Goal: Information Seeking & Learning: Learn about a topic

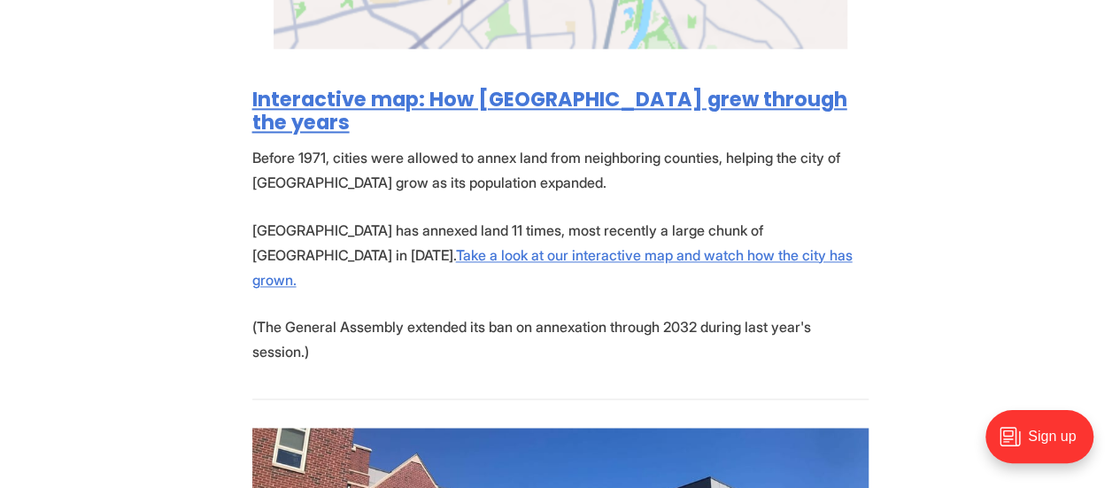
scroll to position [1221, 0]
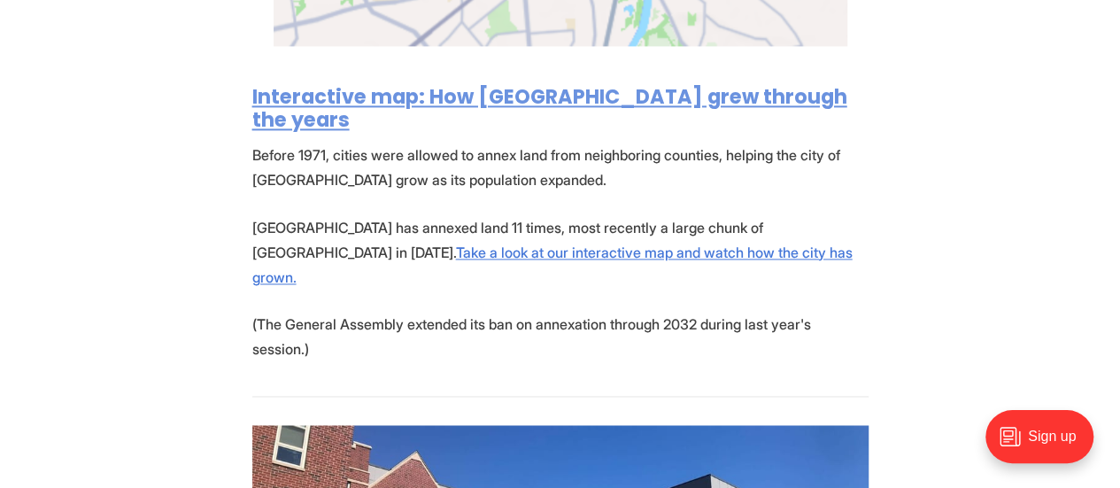
click at [384, 94] on link "Interactive map: How [GEOGRAPHIC_DATA] grew through the years" at bounding box center [549, 107] width 595 height 51
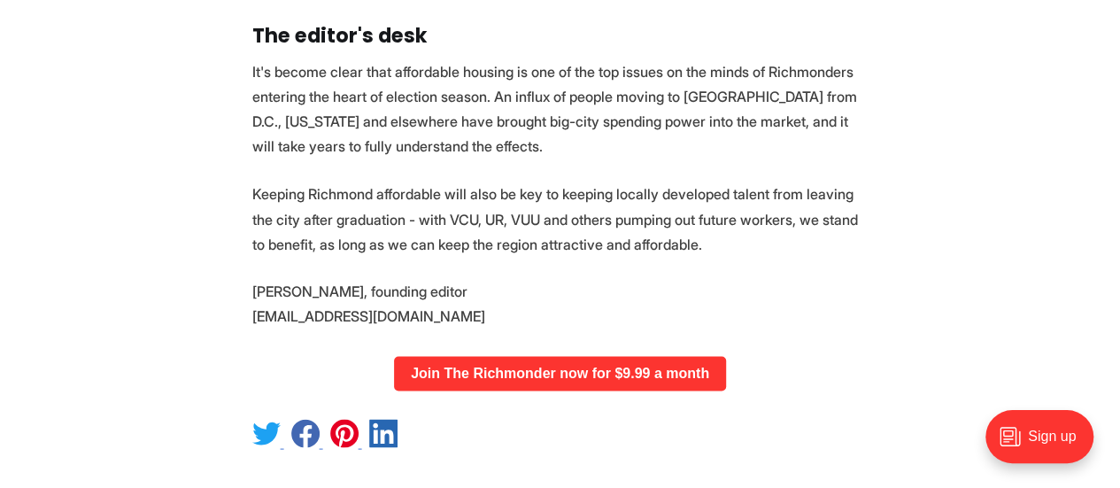
scroll to position [4583, 0]
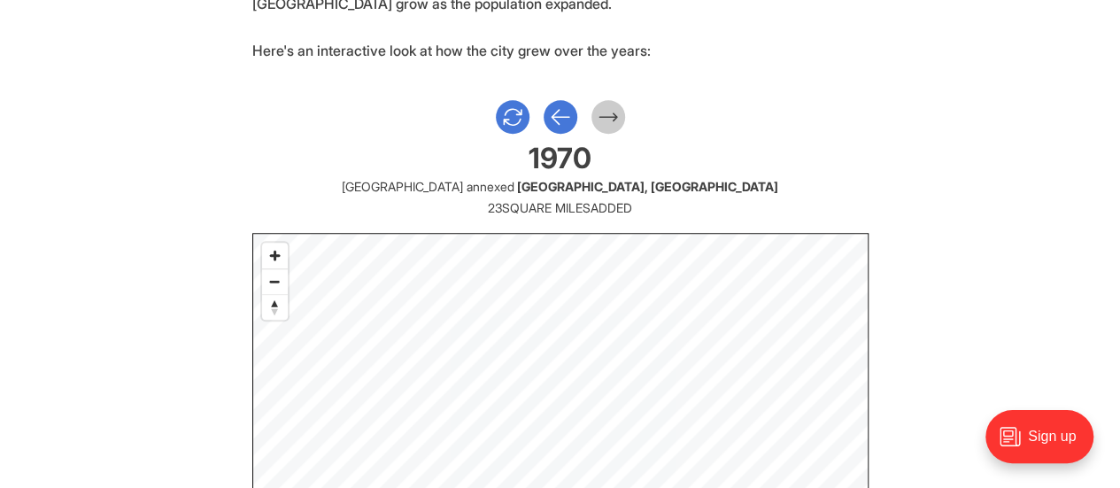
scroll to position [810, 0]
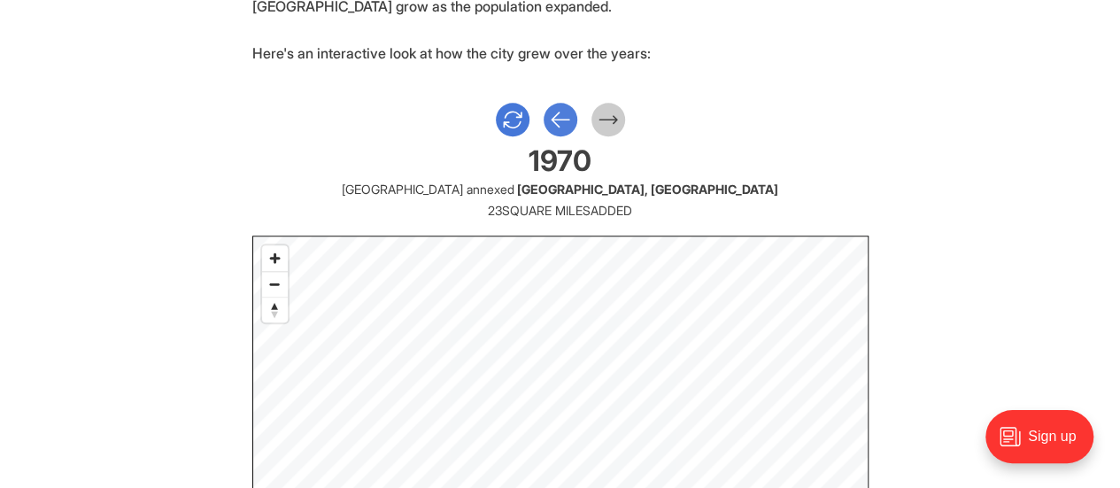
click at [554, 118] on icon "Previous Slide" at bounding box center [560, 120] width 23 height 32
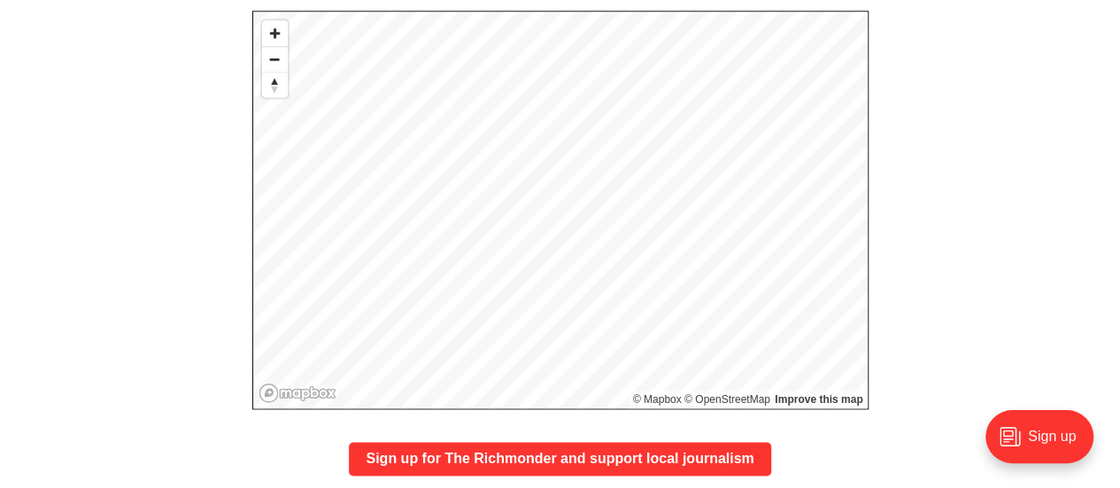
scroll to position [900, 0]
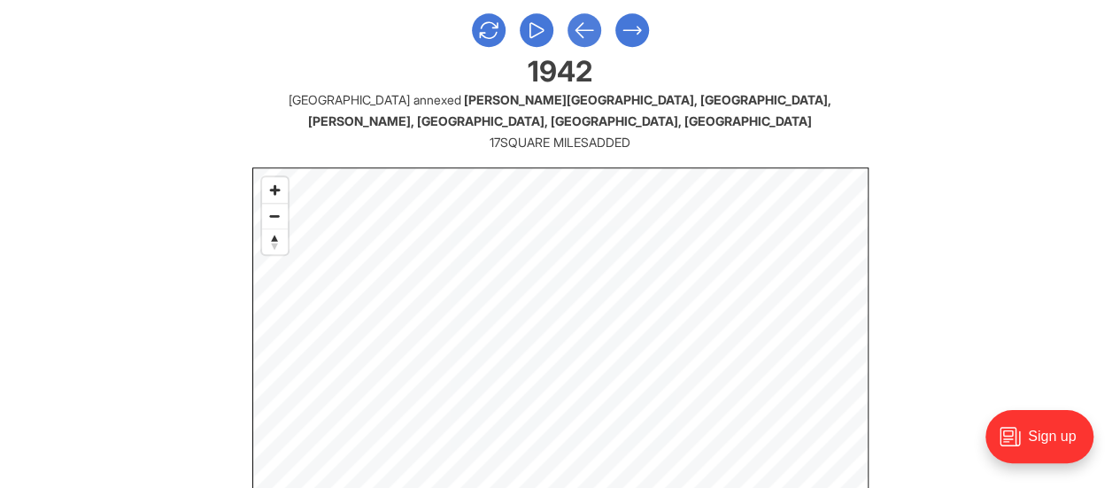
click at [579, 30] on icon "Previous Slide" at bounding box center [585, 30] width 18 height 14
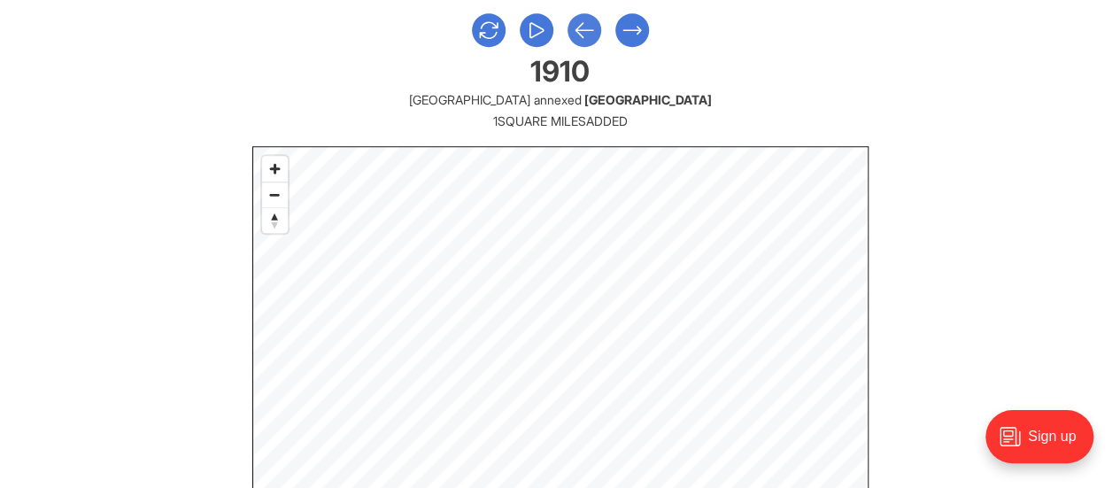
click at [579, 30] on icon "Previous Slide" at bounding box center [585, 30] width 18 height 14
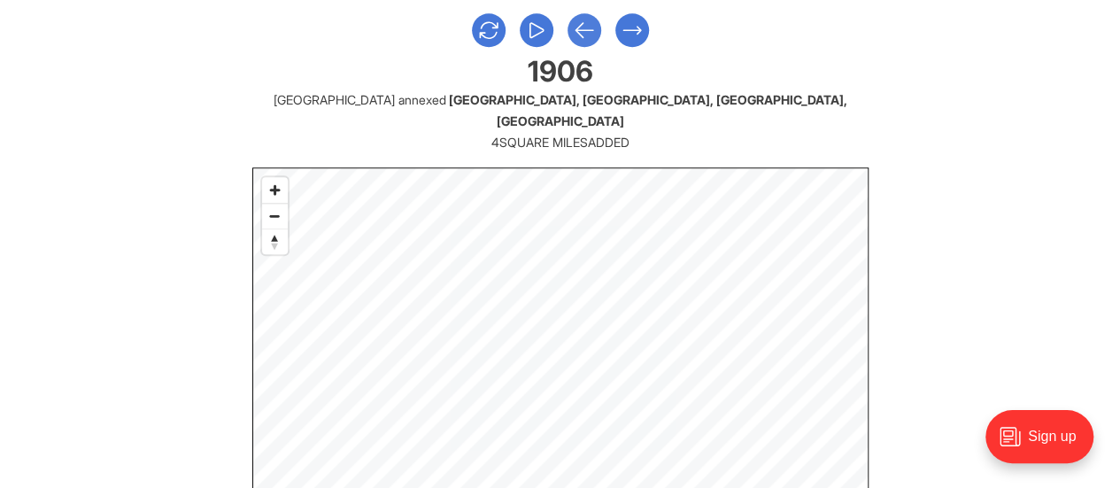
click at [579, 30] on icon "Previous Slide" at bounding box center [585, 30] width 18 height 14
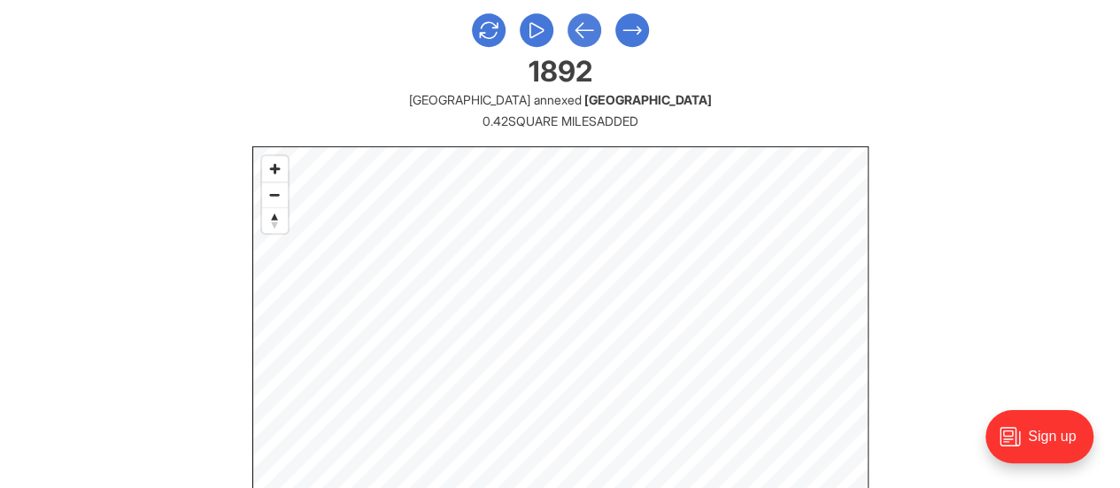
click at [579, 30] on icon "Previous Slide" at bounding box center [585, 30] width 18 height 14
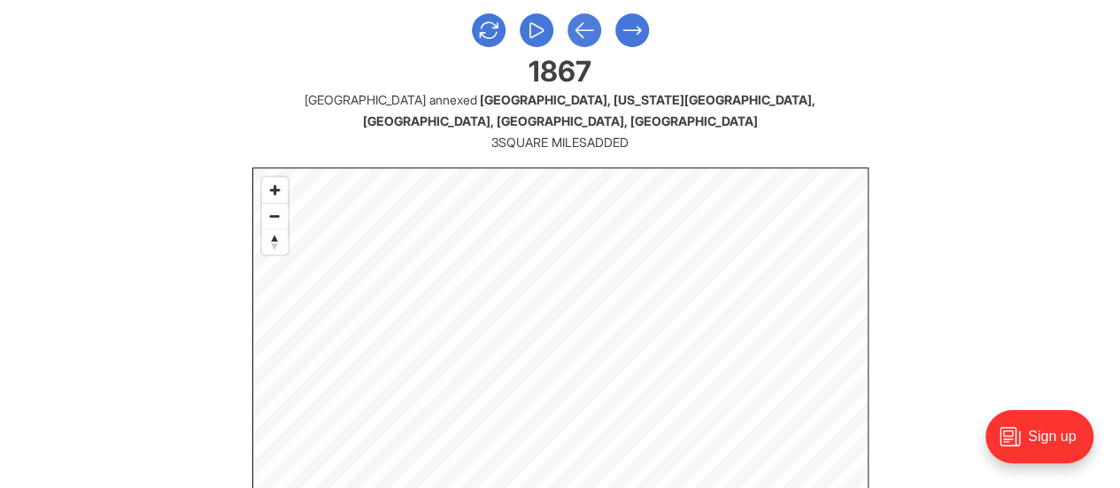
click at [579, 30] on icon "Previous Slide" at bounding box center [585, 30] width 18 height 14
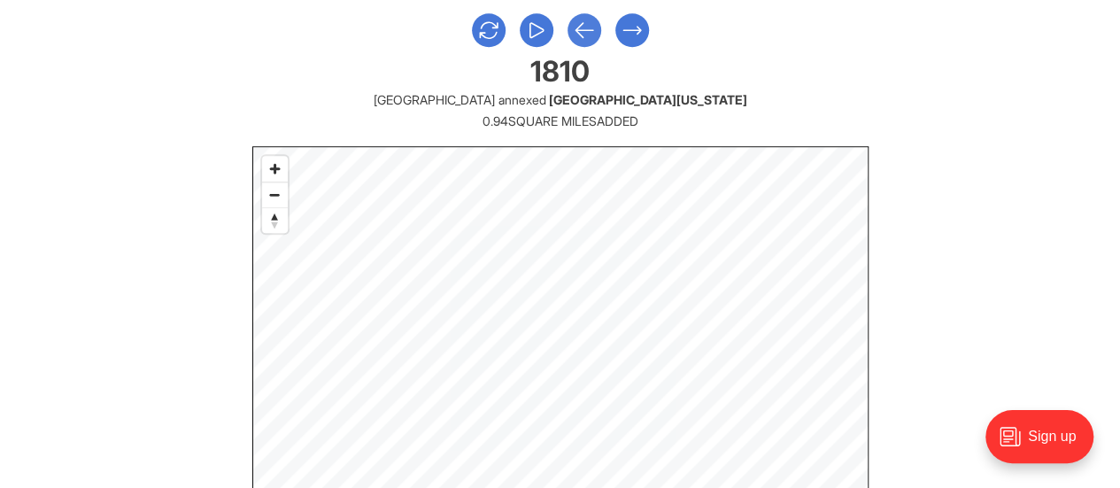
click at [579, 30] on icon "Previous Slide" at bounding box center [585, 30] width 18 height 14
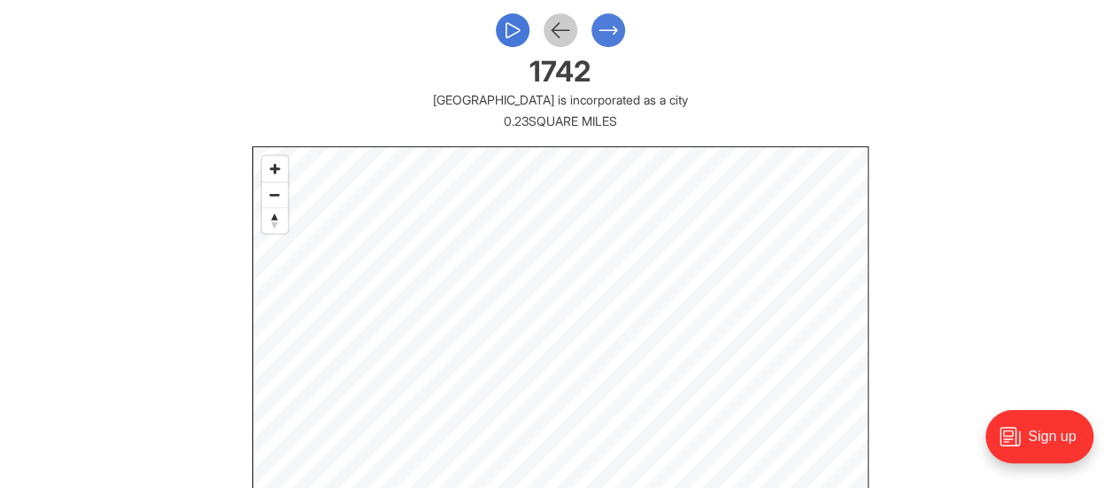
click at [611, 30] on icon "Next Slide" at bounding box center [609, 30] width 18 height 7
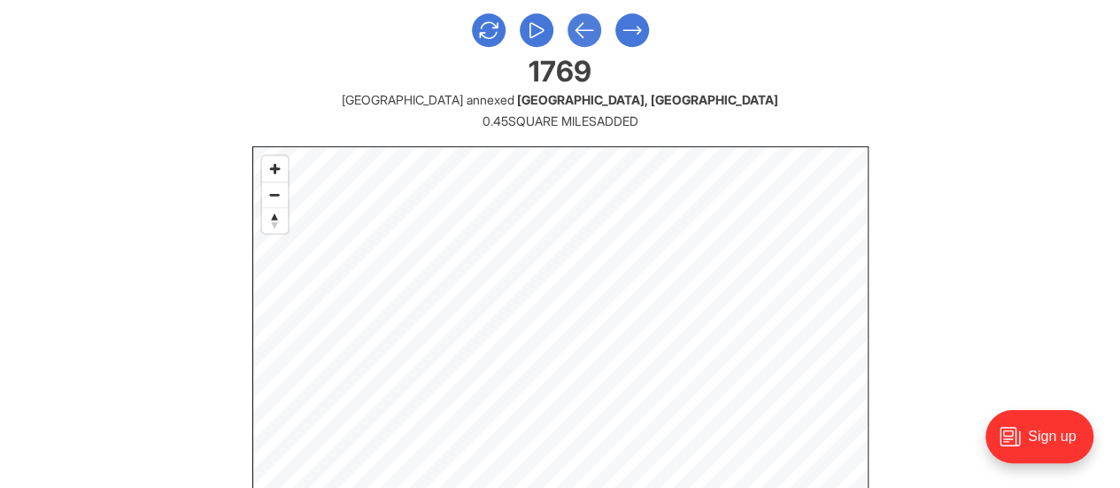
click at [585, 22] on icon "Previous Slide" at bounding box center [584, 30] width 23 height 32
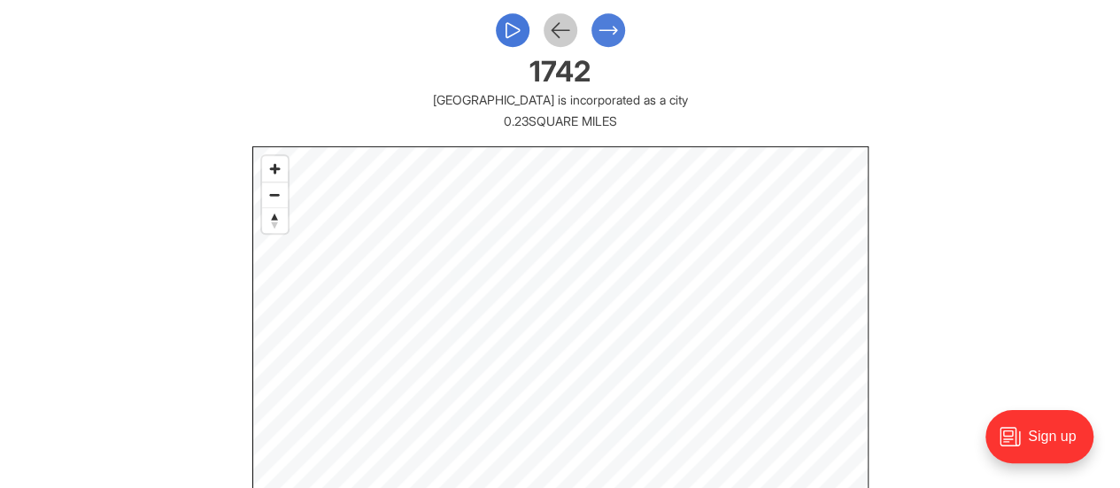
click at [611, 22] on icon "Next Slide" at bounding box center [608, 30] width 23 height 32
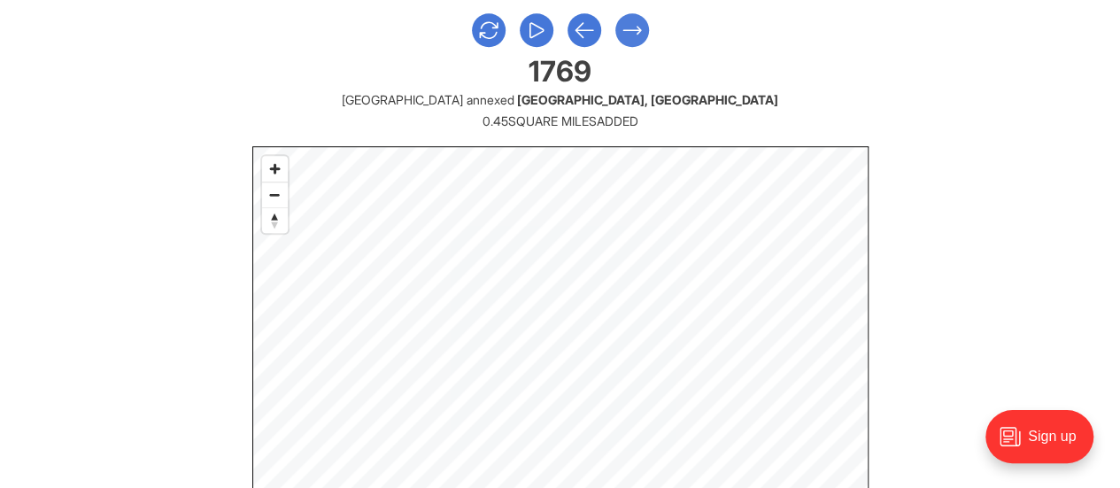
click at [627, 27] on icon "Next Slide" at bounding box center [632, 30] width 23 height 32
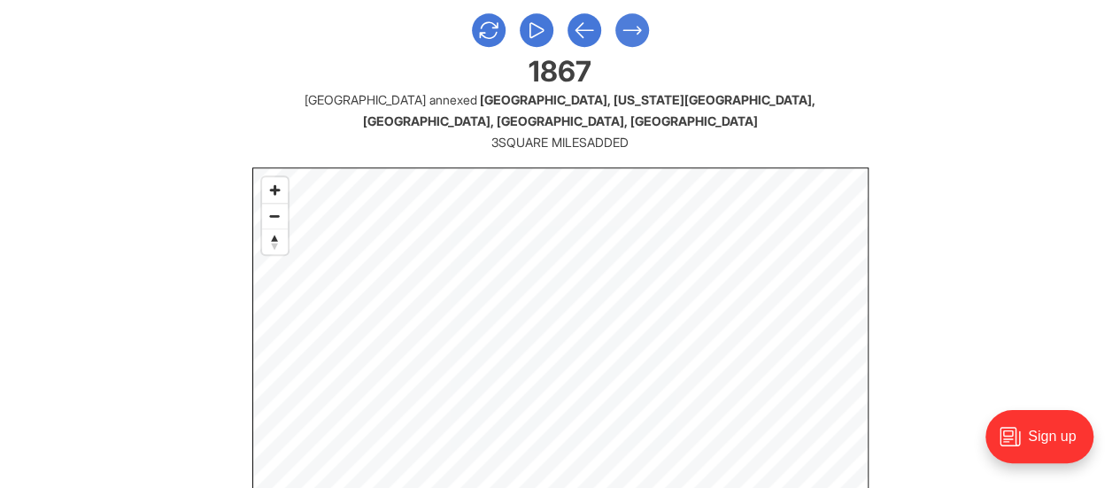
click at [627, 27] on icon "Next Slide" at bounding box center [632, 30] width 23 height 32
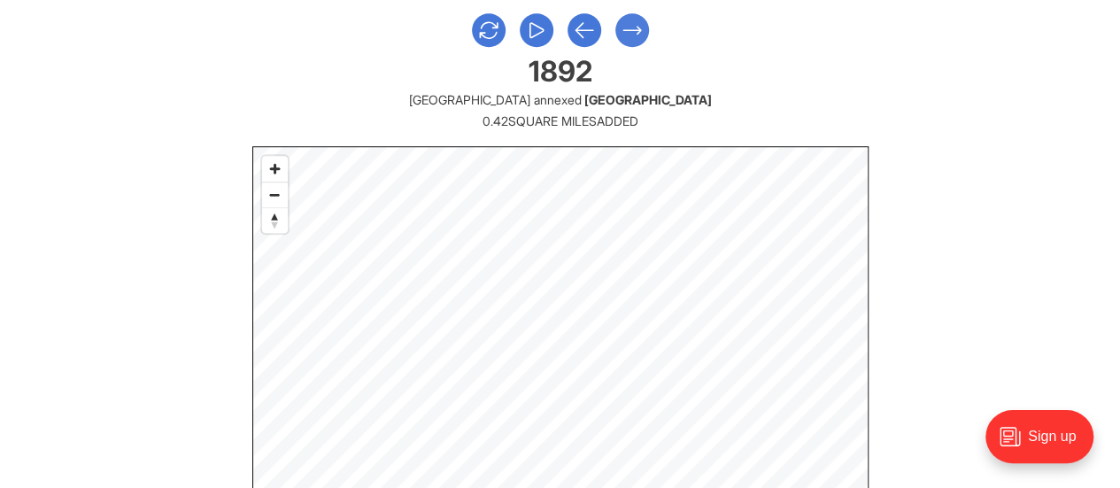
click at [627, 27] on icon "Next Slide" at bounding box center [632, 30] width 23 height 32
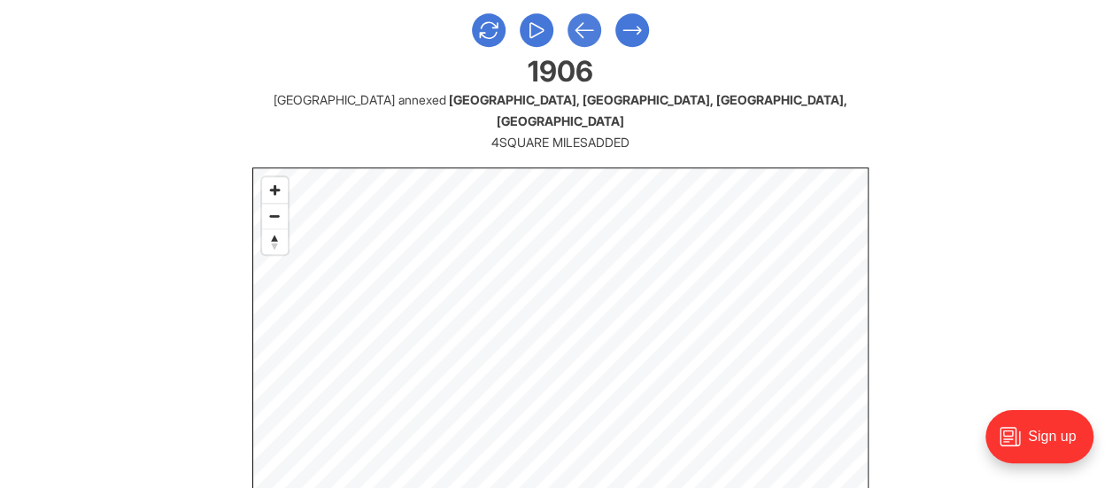
click at [578, 24] on icon "Previous Slide" at bounding box center [584, 30] width 23 height 32
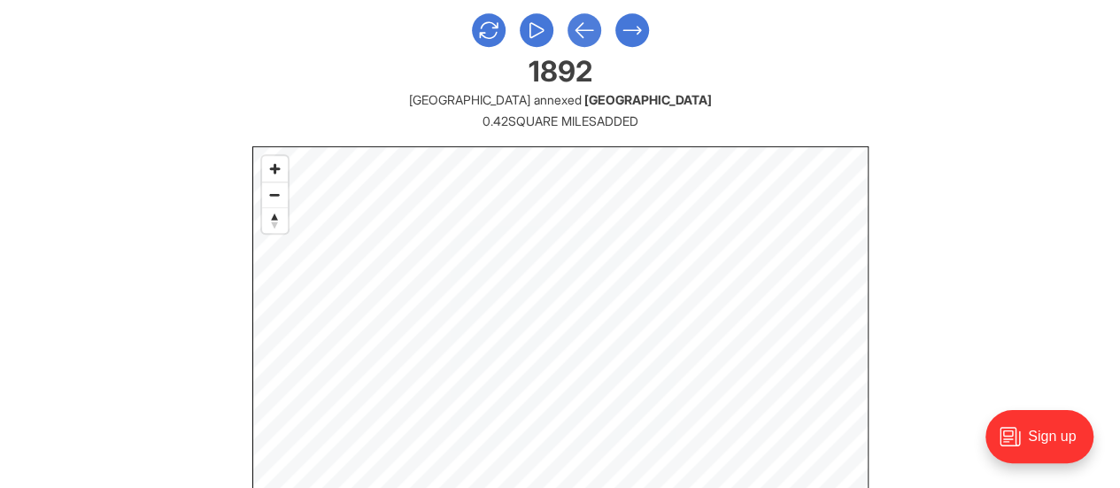
click at [578, 24] on icon "Previous Slide" at bounding box center [584, 30] width 23 height 32
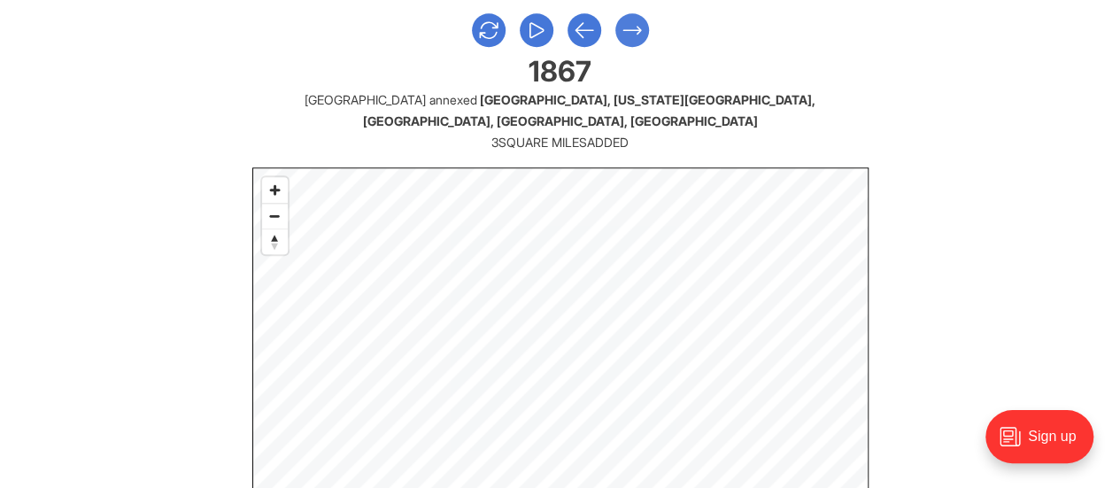
click at [632, 27] on icon "Next Slide" at bounding box center [632, 30] width 23 height 32
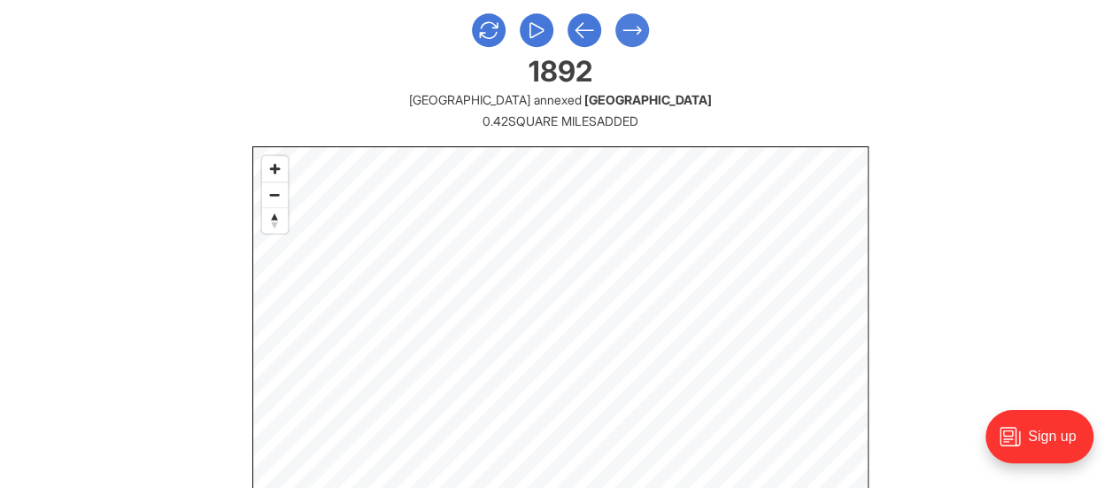
click at [632, 27] on icon "Next Slide" at bounding box center [632, 30] width 23 height 32
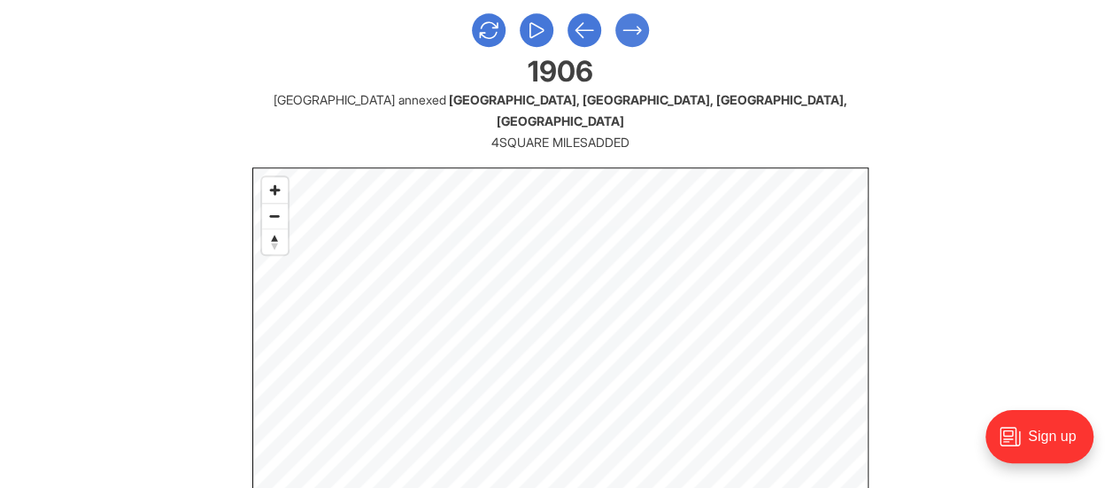
click at [632, 27] on icon "Next Slide" at bounding box center [632, 30] width 23 height 32
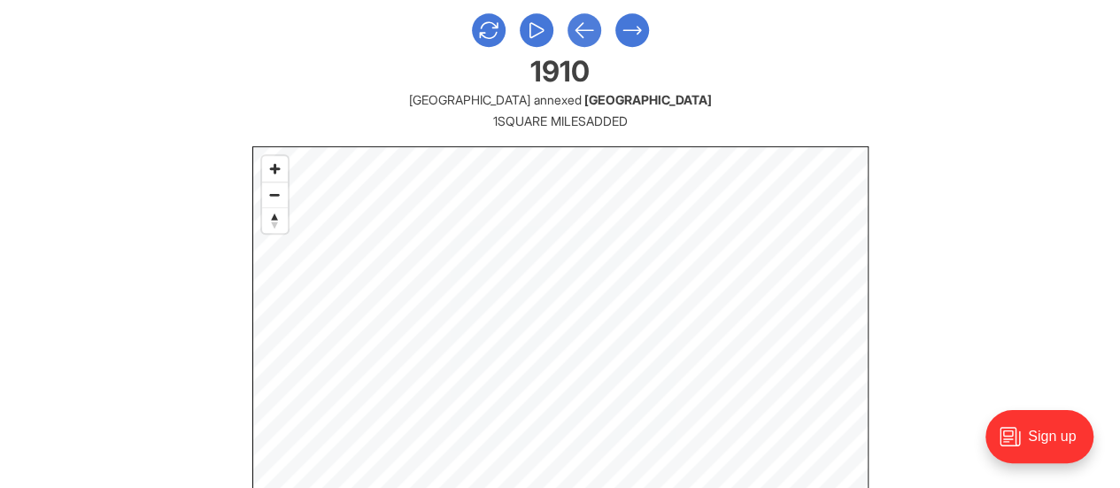
click at [583, 23] on icon "Previous Slide" at bounding box center [585, 30] width 18 height 14
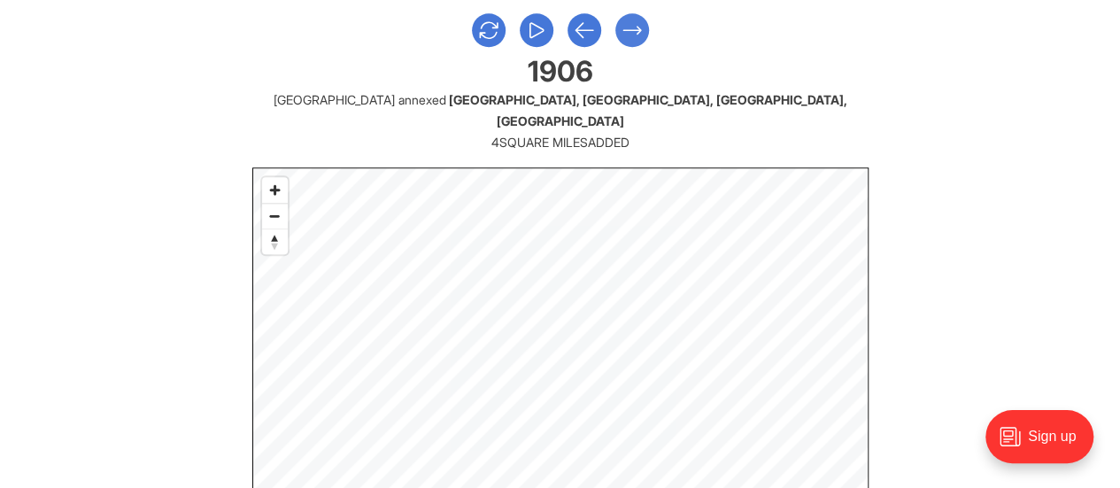
click at [632, 27] on icon "Next Slide" at bounding box center [632, 30] width 23 height 32
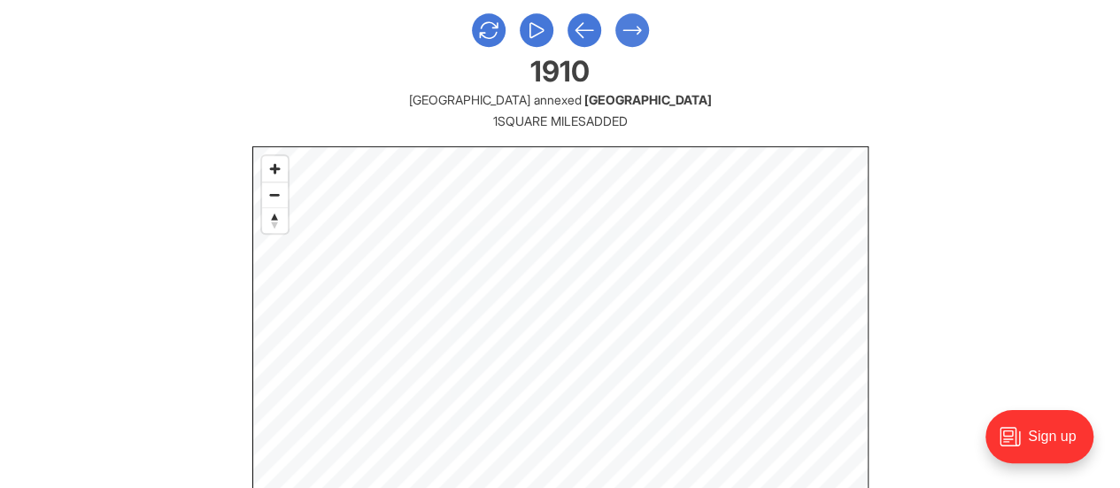
click at [632, 27] on icon "Next Slide" at bounding box center [632, 30] width 23 height 32
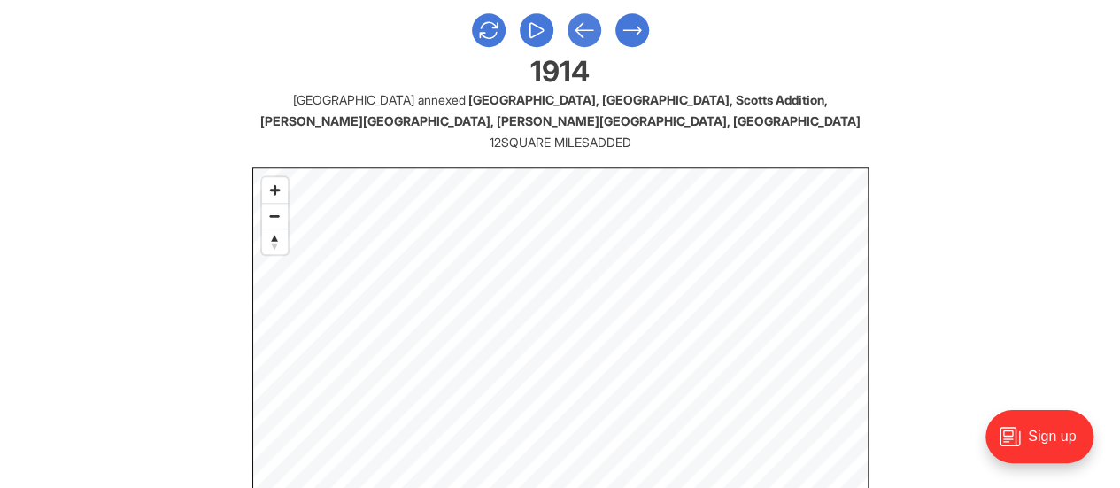
click at [573, 35] on icon "Previous Slide" at bounding box center [584, 30] width 23 height 32
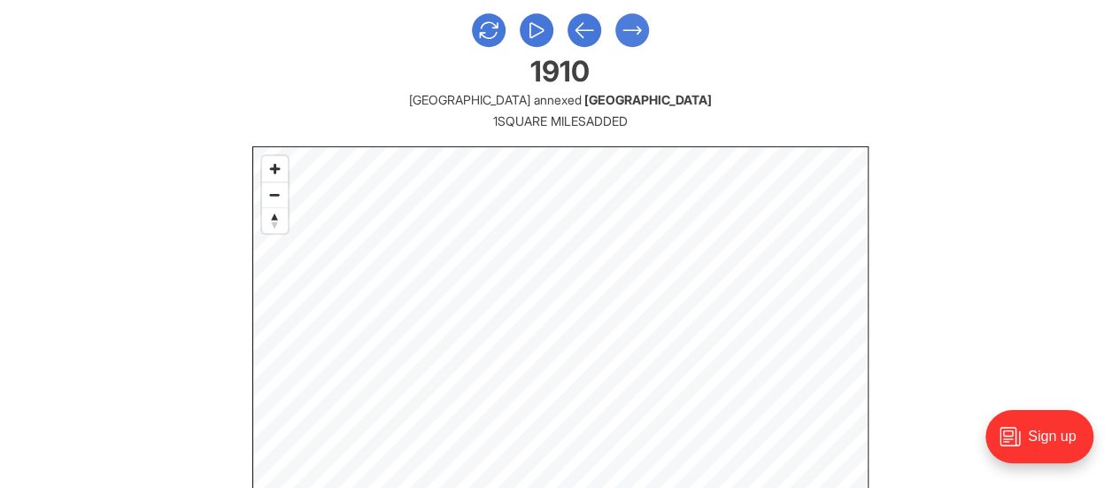
click at [626, 31] on icon "Next Slide" at bounding box center [632, 30] width 23 height 32
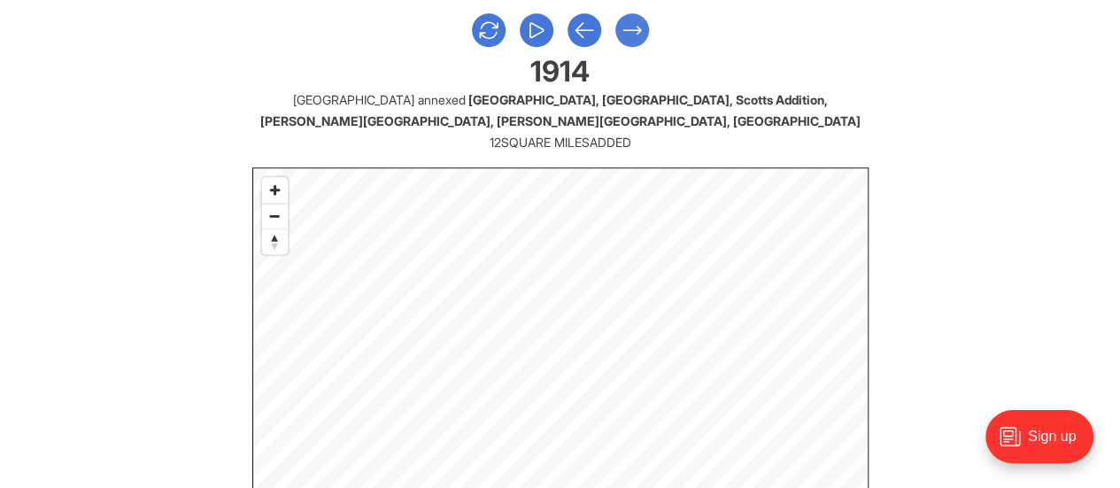
click at [626, 31] on icon "Next Slide" at bounding box center [632, 30] width 23 height 32
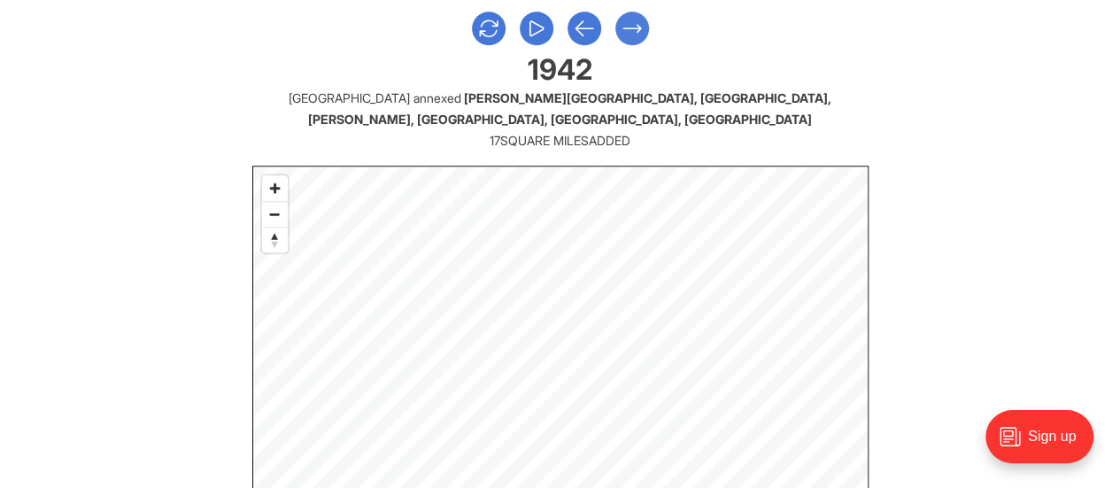
click at [632, 26] on icon "Next Slide" at bounding box center [632, 28] width 23 height 32
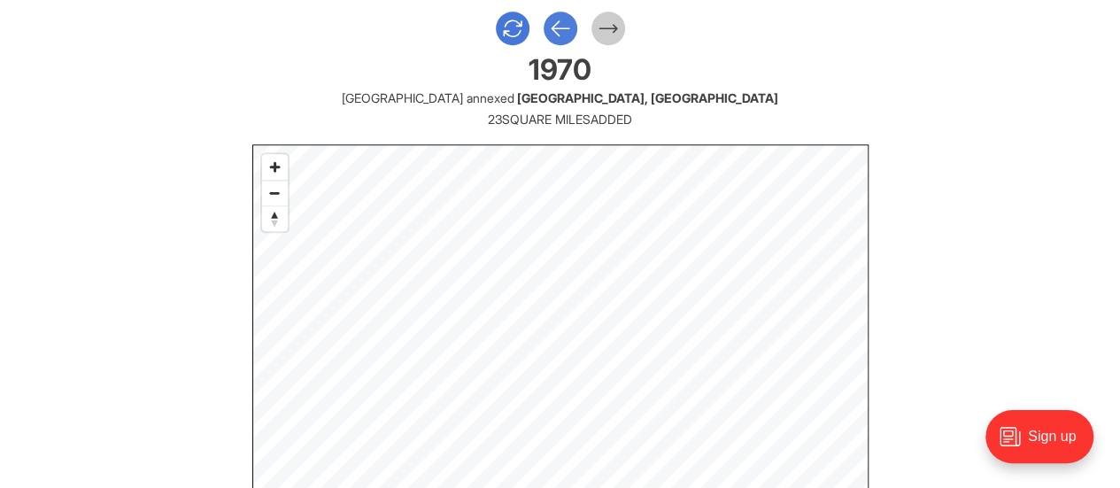
click at [563, 20] on icon "Previous Slide" at bounding box center [560, 28] width 23 height 32
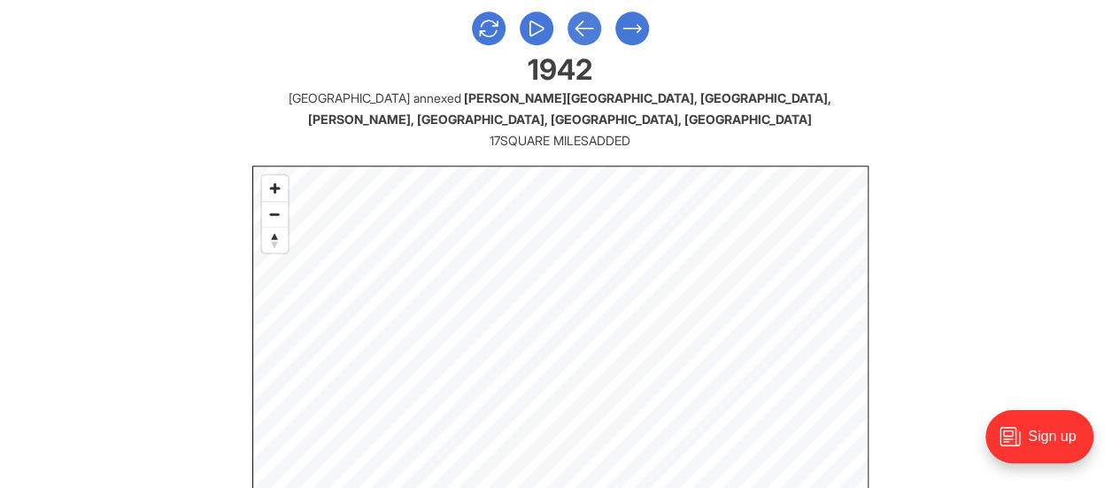
click at [579, 24] on icon "Previous Slide" at bounding box center [585, 28] width 18 height 14
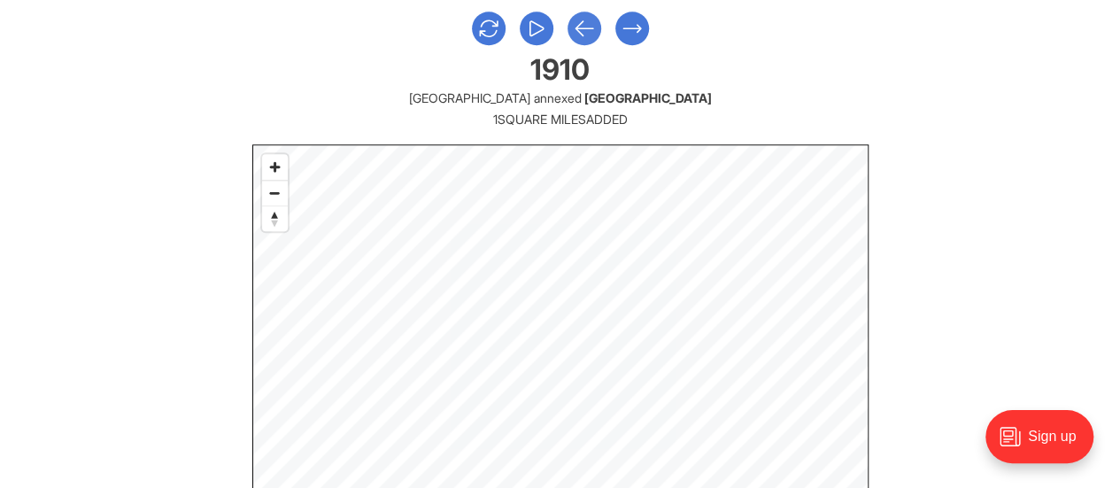
click at [579, 24] on icon "Previous Slide" at bounding box center [585, 28] width 18 height 14
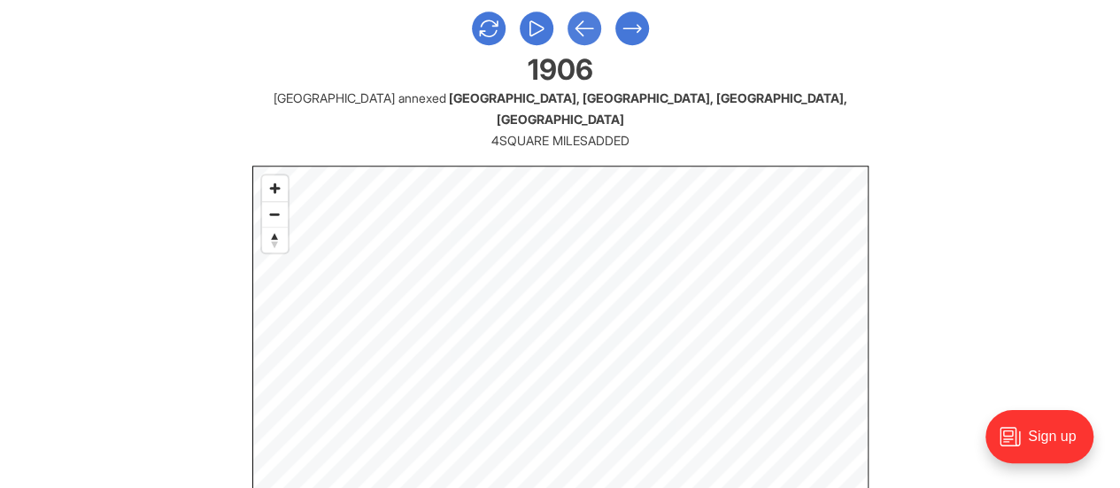
click at [579, 24] on icon "Previous Slide" at bounding box center [585, 28] width 18 height 14
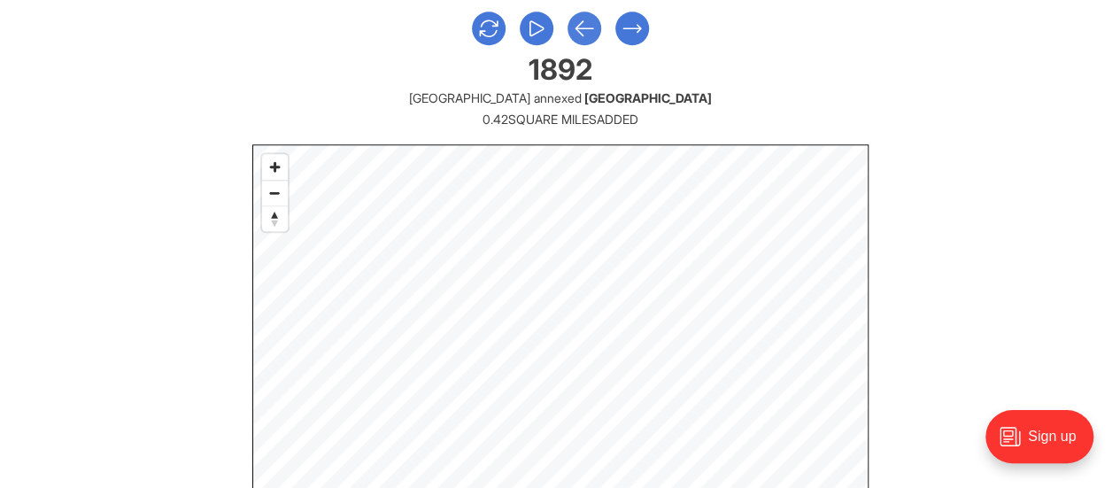
click at [579, 24] on icon "Previous Slide" at bounding box center [585, 28] width 18 height 14
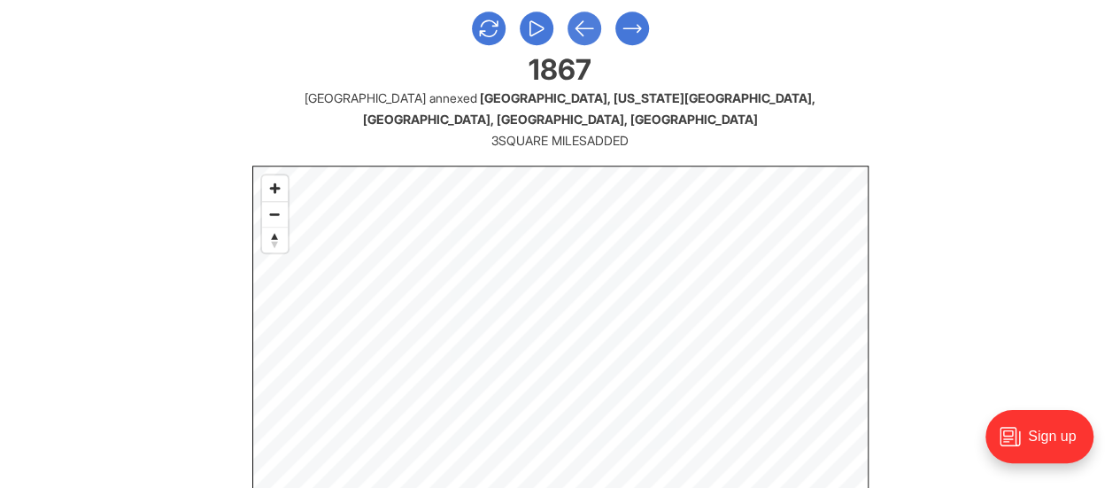
click at [579, 24] on icon "Previous Slide" at bounding box center [585, 28] width 18 height 14
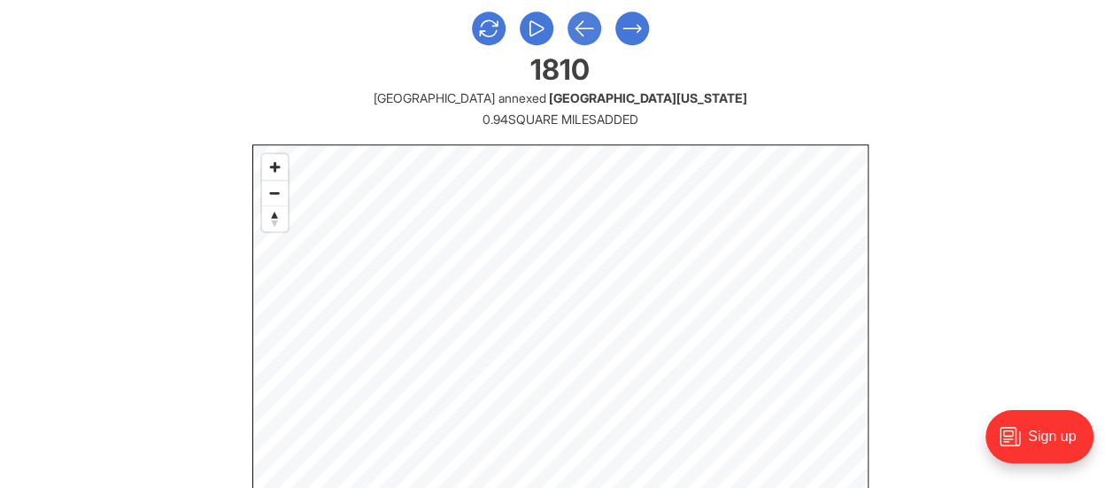
click at [579, 24] on icon "Previous Slide" at bounding box center [585, 28] width 18 height 14
click at [646, 23] on button "Next Slide" at bounding box center [633, 29] width 34 height 34
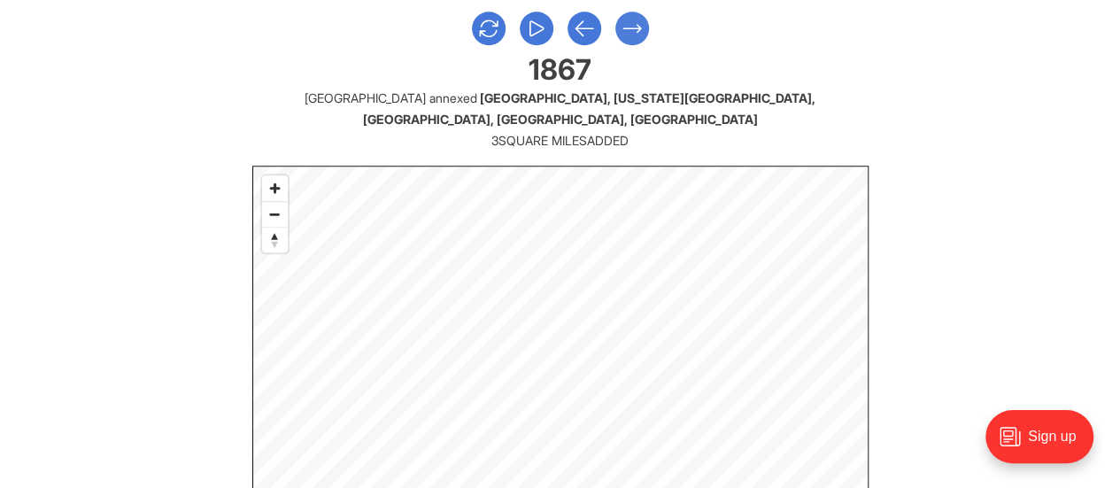
click at [646, 23] on button "Next Slide" at bounding box center [633, 29] width 34 height 34
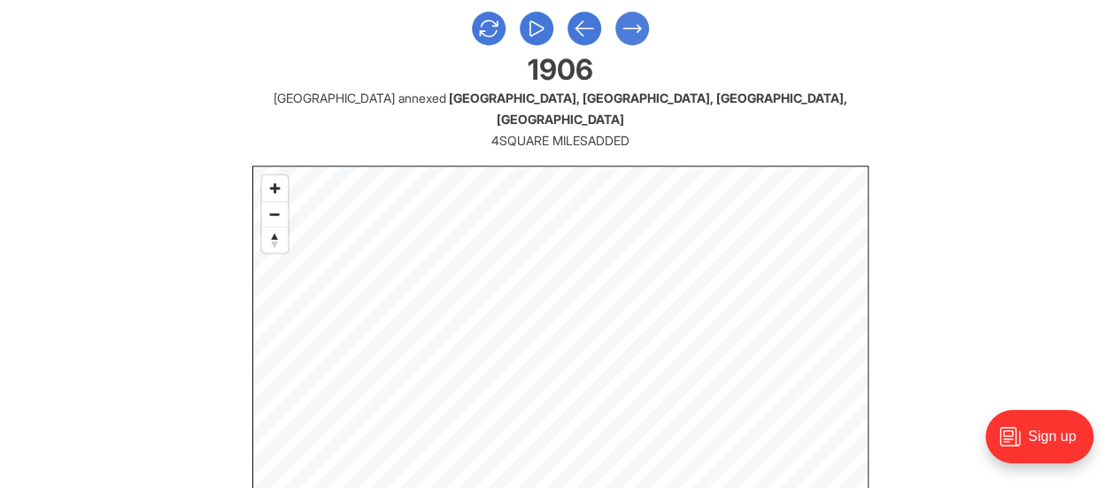
click at [646, 23] on button "Next Slide" at bounding box center [633, 29] width 34 height 34
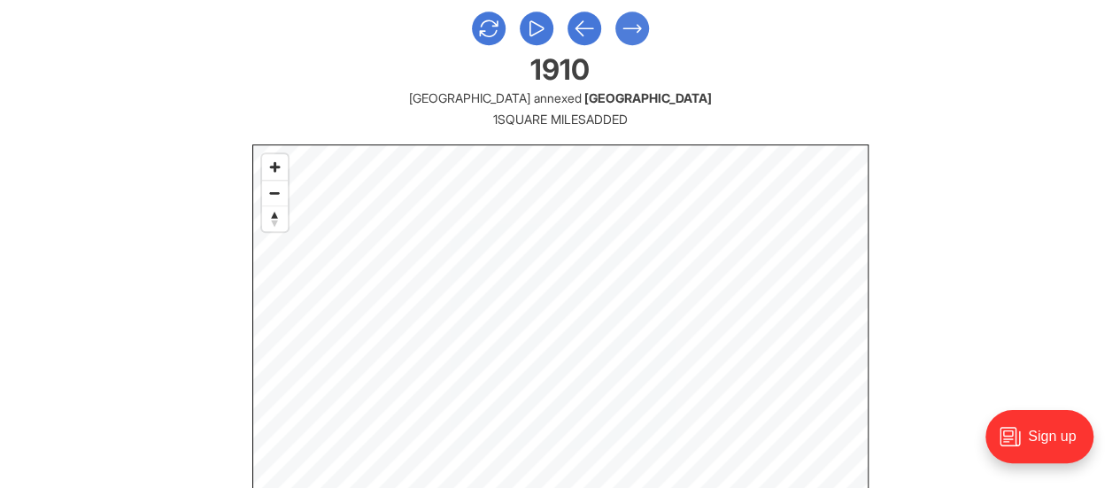
click at [646, 23] on button "Next Slide" at bounding box center [633, 29] width 34 height 34
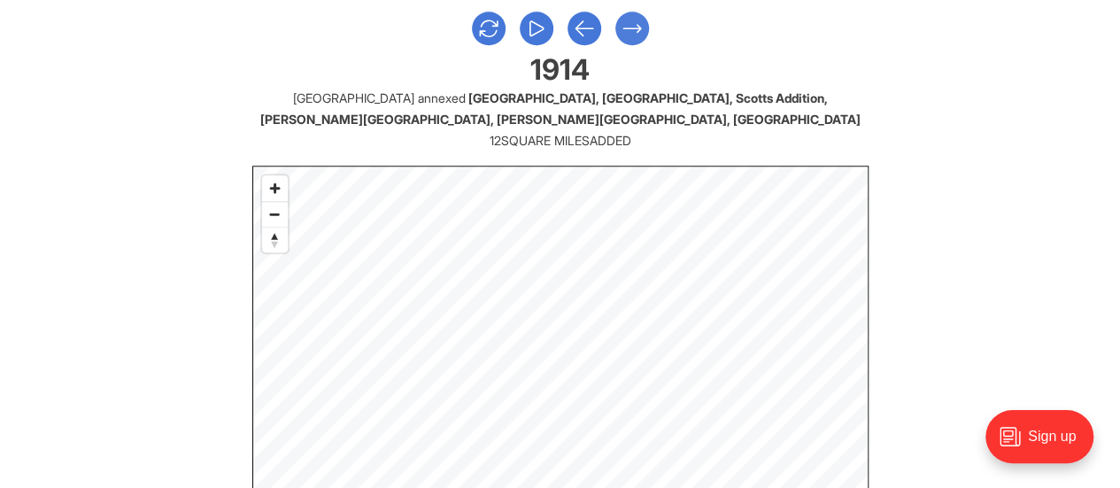
click at [646, 23] on button "Next Slide" at bounding box center [633, 29] width 34 height 34
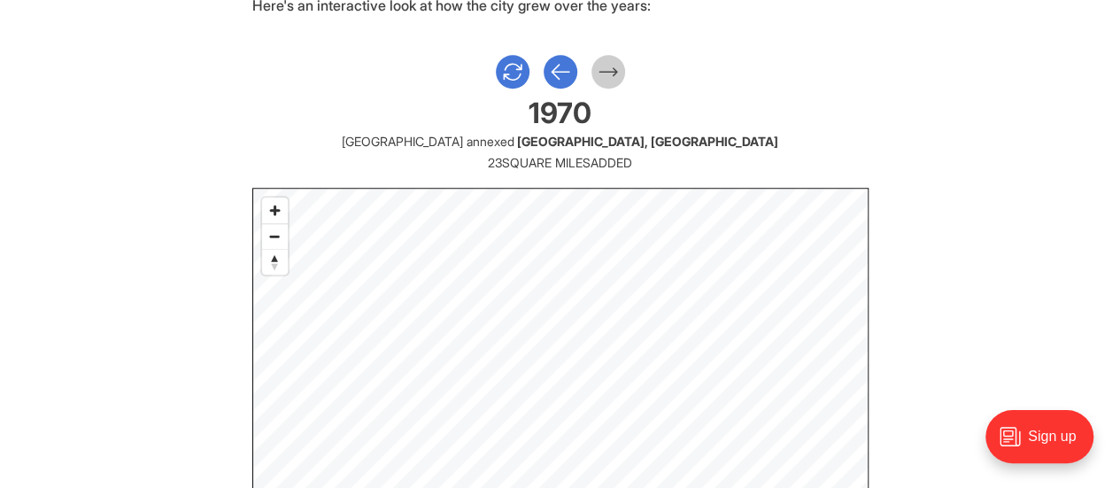
scroll to position [944, 0]
